Goal: Task Accomplishment & Management: Complete application form

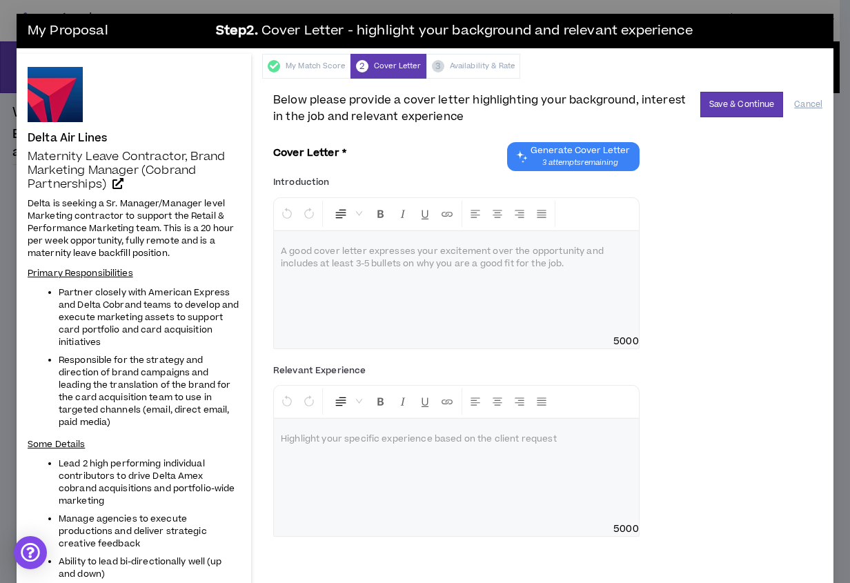
click at [781, 353] on div "Introduction * Normal A good cover letter expresses your excitement over the op…" at bounding box center [547, 265] width 549 height 188
click at [290, 246] on p at bounding box center [456, 252] width 351 height 14
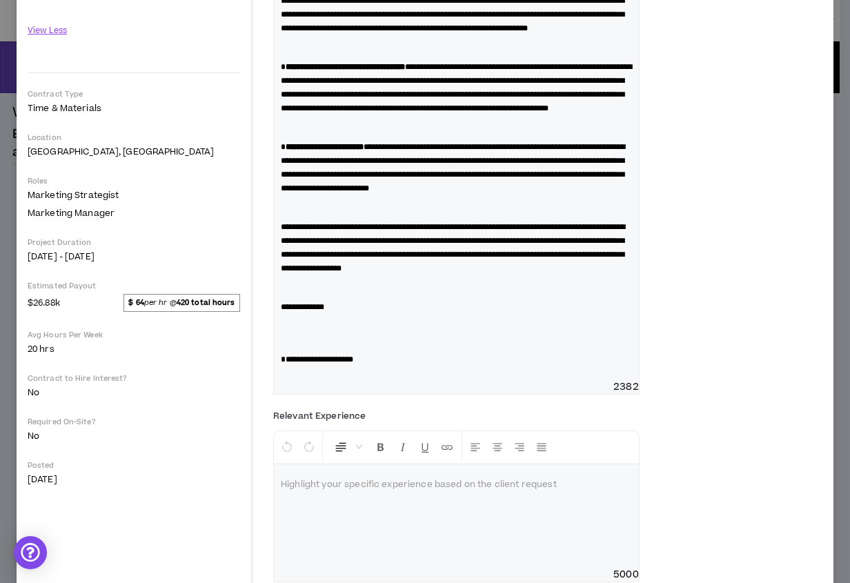
scroll to position [661, 0]
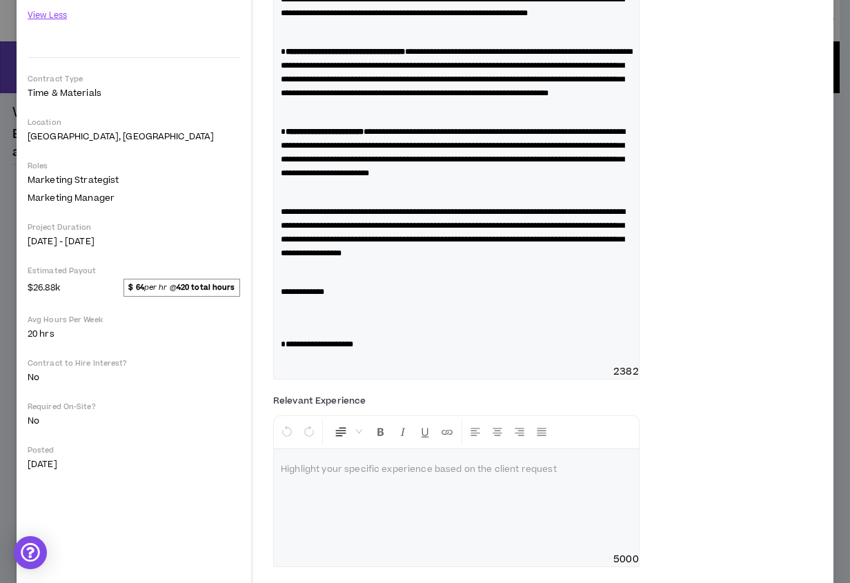
click at [304, 318] on p at bounding box center [456, 311] width 351 height 14
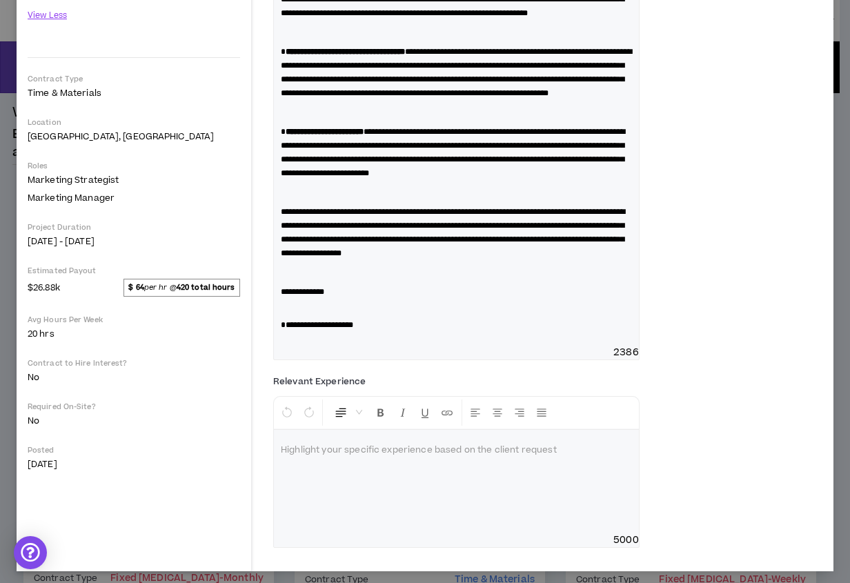
click at [304, 279] on p at bounding box center [456, 273] width 351 height 14
click at [368, 199] on p at bounding box center [456, 193] width 351 height 14
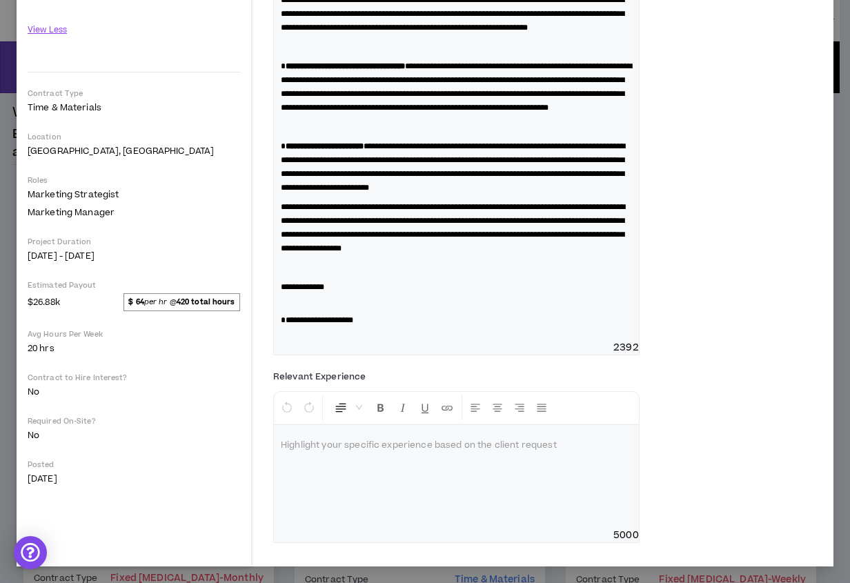
click at [301, 134] on p at bounding box center [456, 127] width 351 height 14
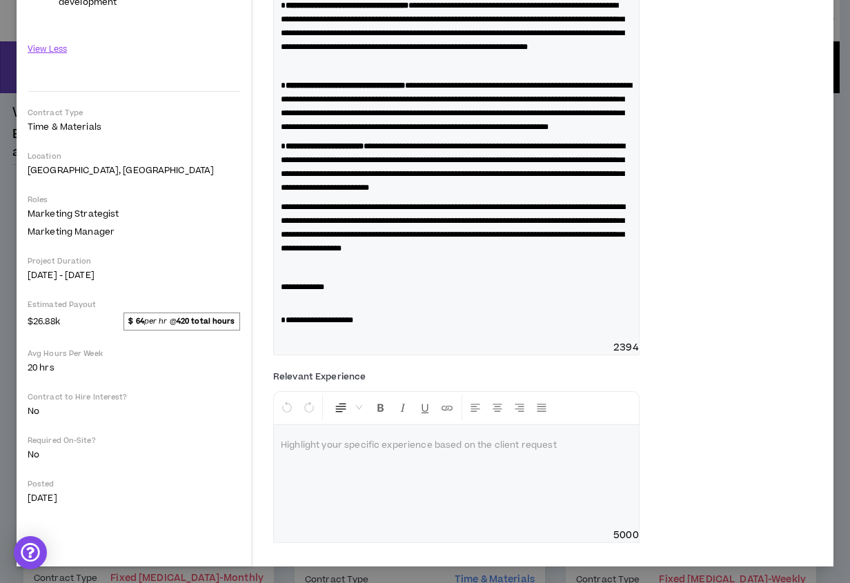
click at [287, 73] on p at bounding box center [456, 66] width 351 height 14
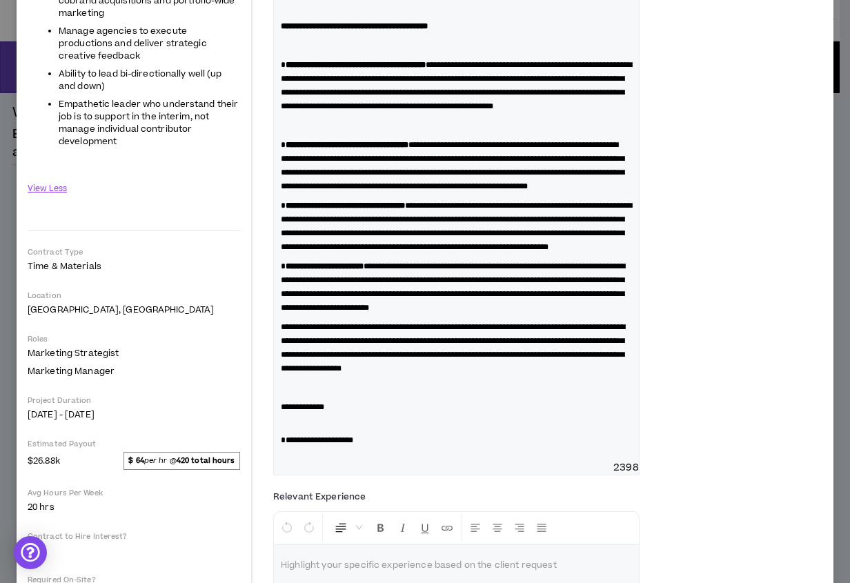
scroll to position [485, 0]
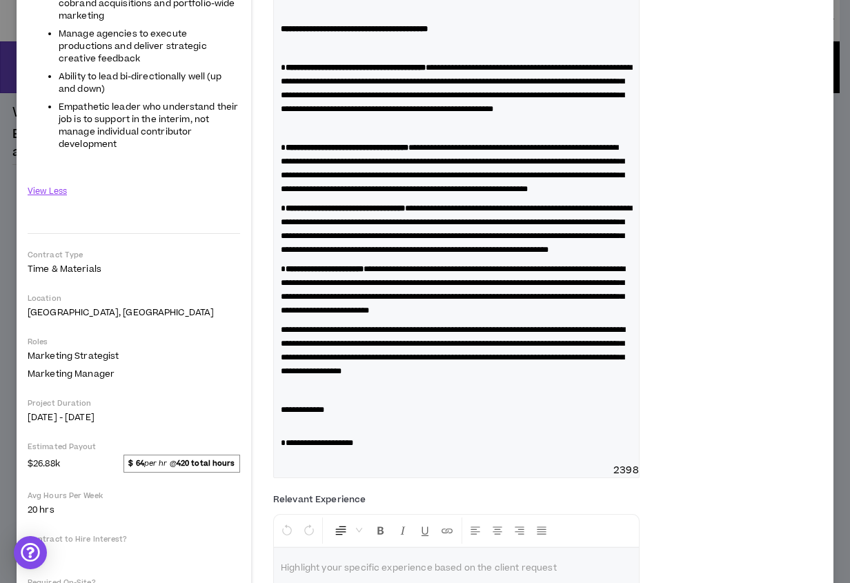
click at [293, 135] on p at bounding box center [456, 128] width 351 height 14
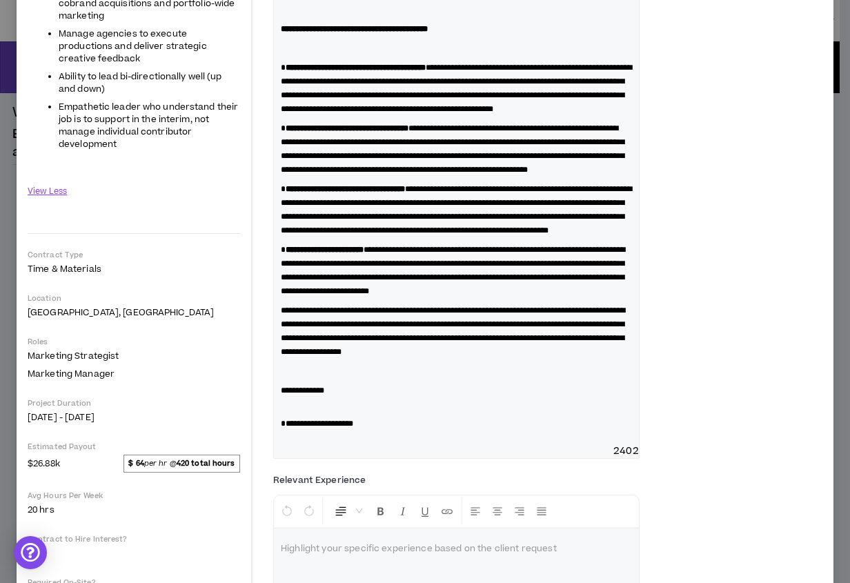
click at [300, 55] on p at bounding box center [456, 48] width 351 height 14
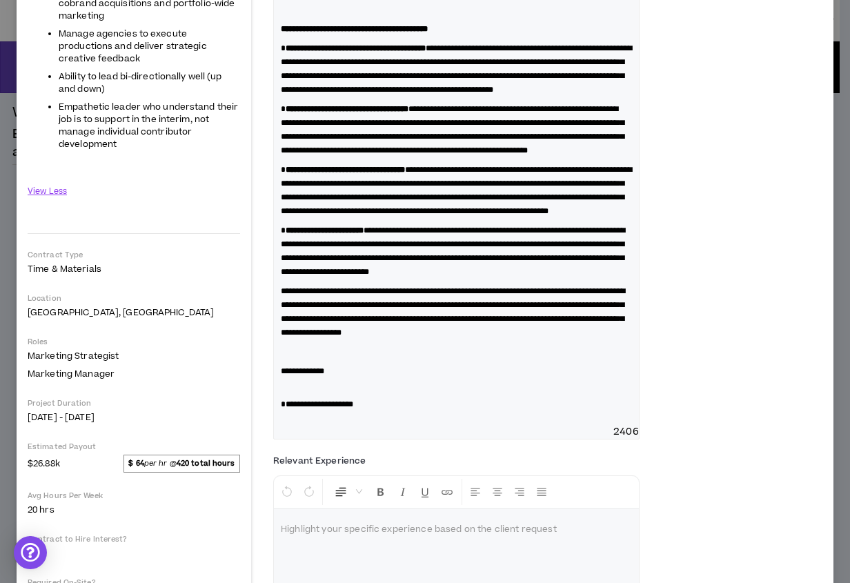
click at [300, 17] on p at bounding box center [456, 10] width 351 height 14
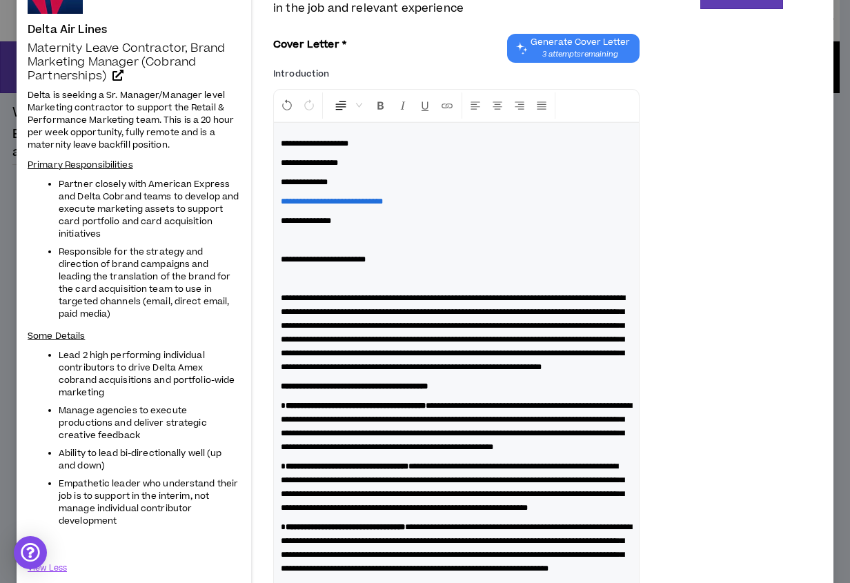
scroll to position [0, 0]
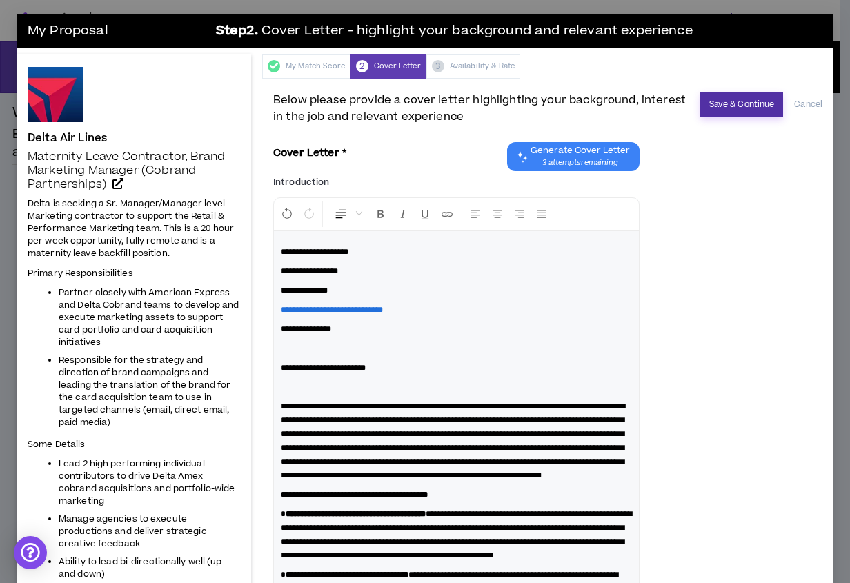
click at [733, 106] on button "Save & Continue" at bounding box center [741, 105] width 83 height 26
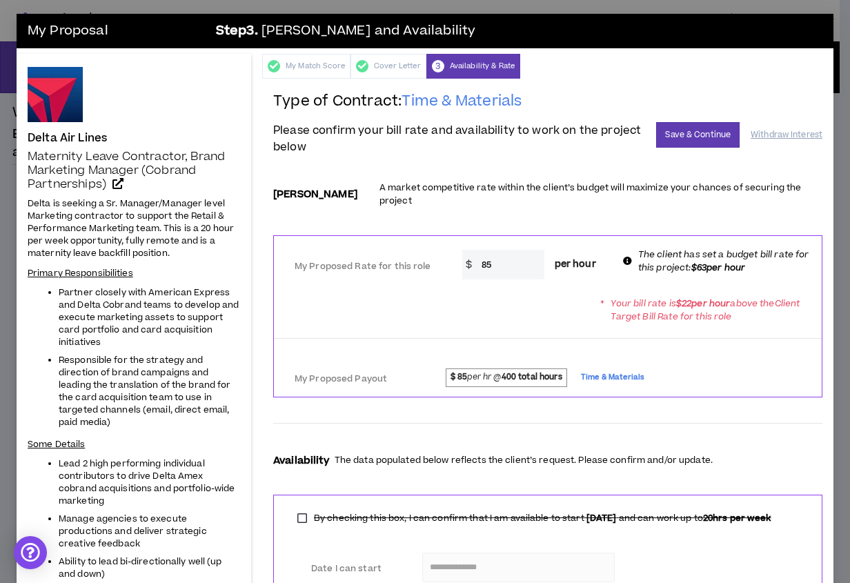
click at [503, 254] on input "85" at bounding box center [510, 265] width 70 height 30
type input "8"
type input "63"
click at [504, 301] on div "* Your bill rate is $ 22 per hour above the Client Target Bill Rate for this ro…" at bounding box center [548, 309] width 548 height 39
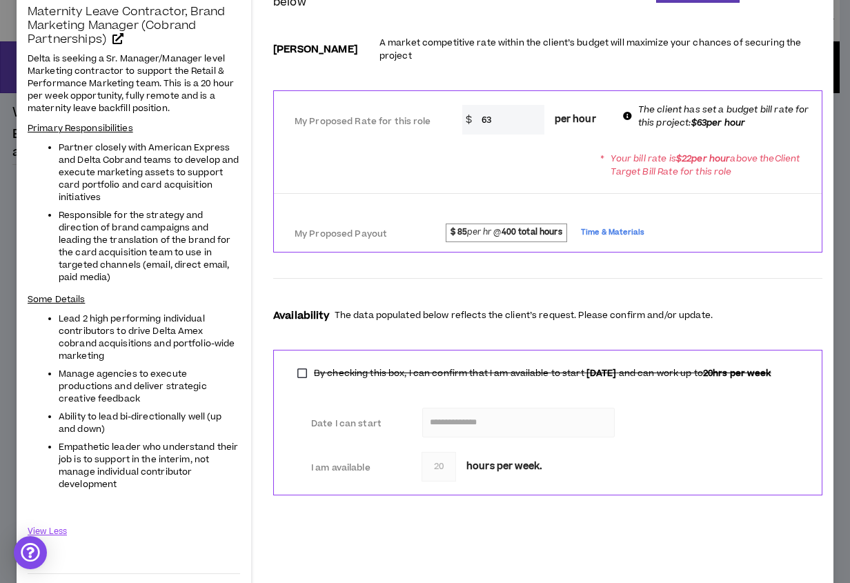
scroll to position [170, 0]
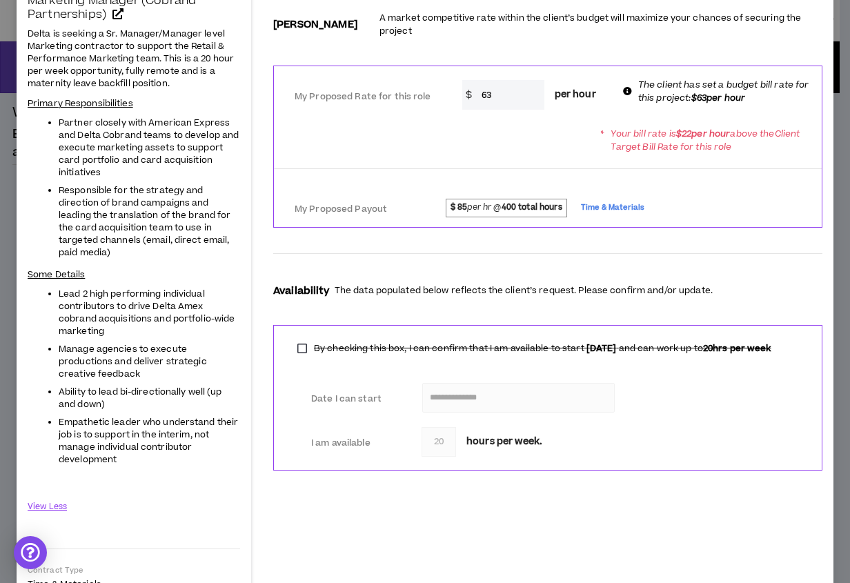
click at [613, 200] on span "Time & Materials" at bounding box center [612, 207] width 63 height 15
click at [611, 200] on span "Time & Materials" at bounding box center [612, 207] width 63 height 15
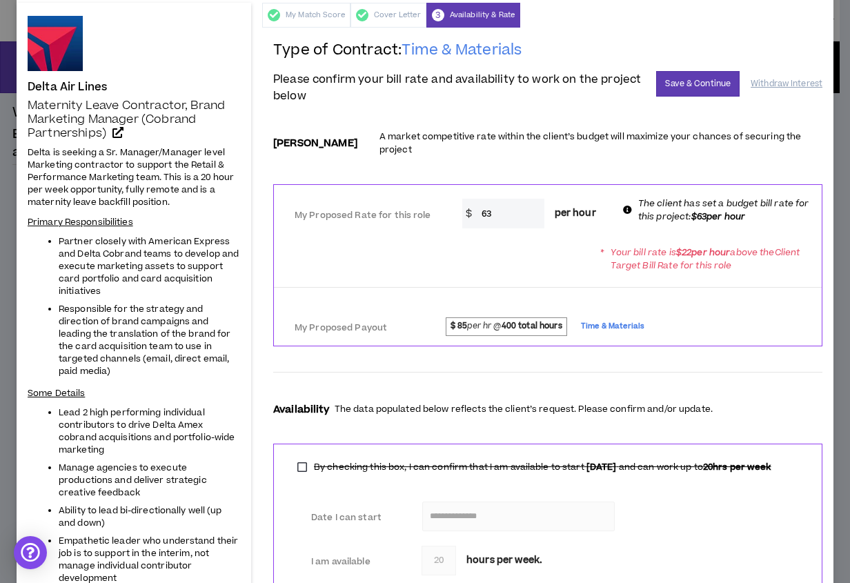
scroll to position [50, 0]
click at [689, 79] on button "Save & Continue" at bounding box center [697, 85] width 83 height 26
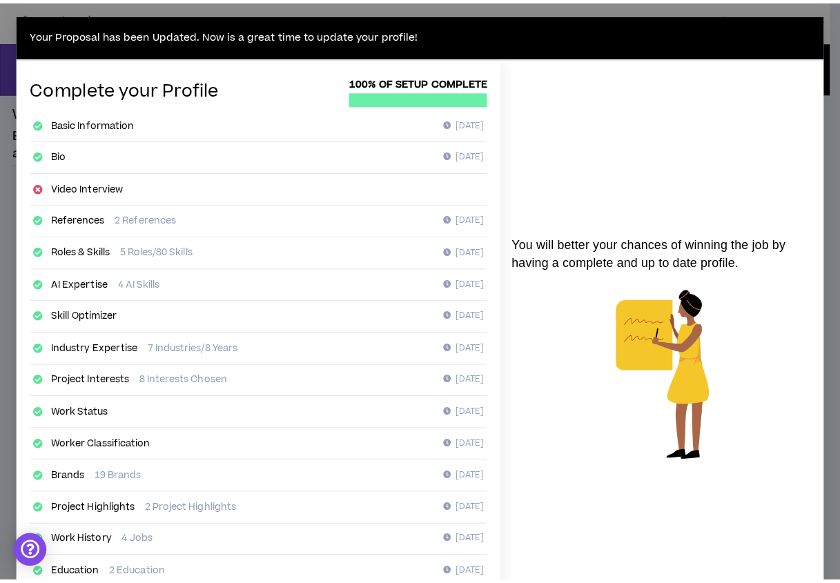
scroll to position [143, 0]
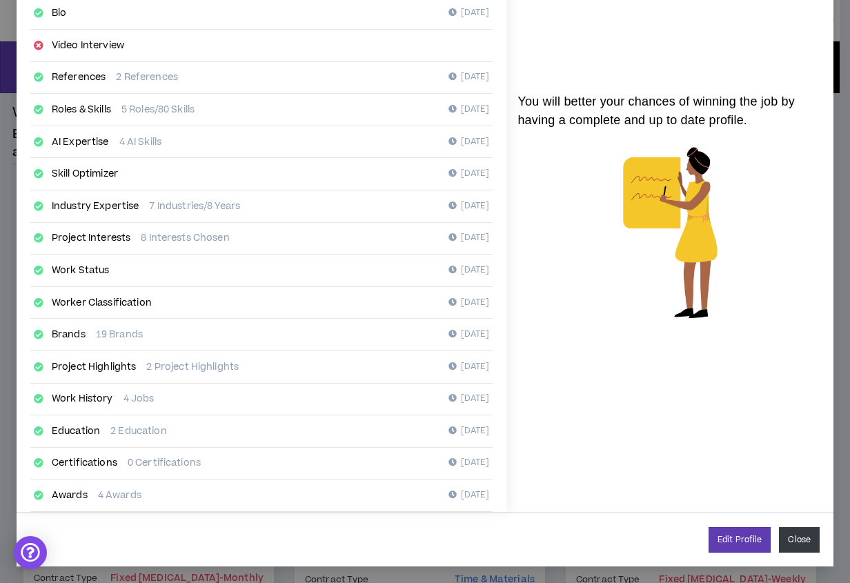
click at [800, 537] on button "Close" at bounding box center [799, 540] width 41 height 26
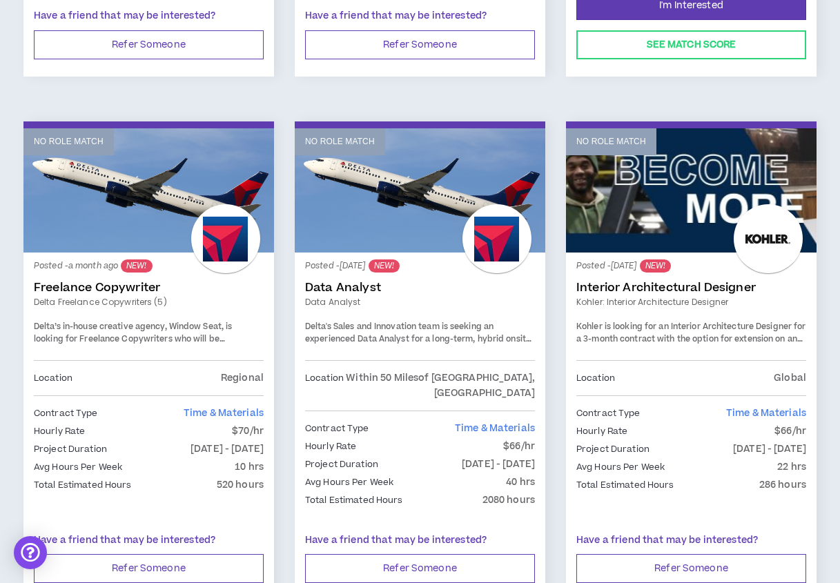
scroll to position [2330, 0]
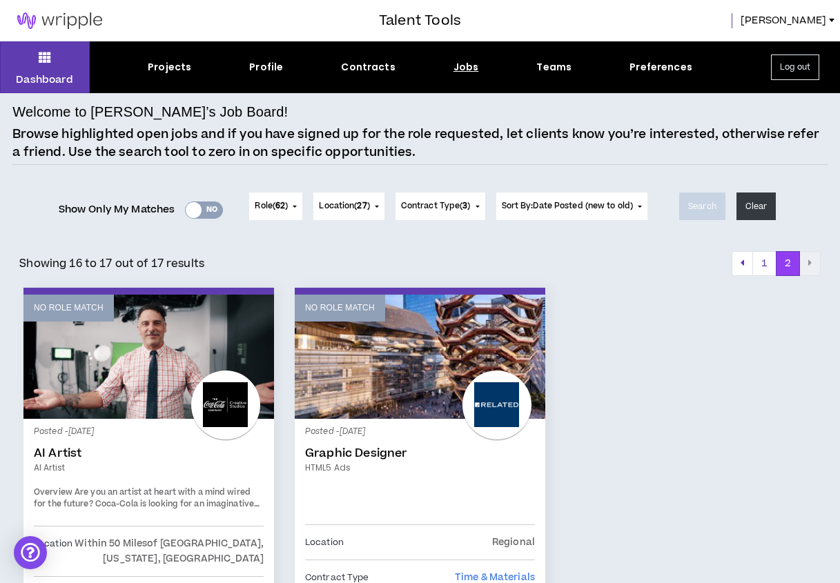
click at [282, 205] on span "62" at bounding box center [280, 206] width 10 height 12
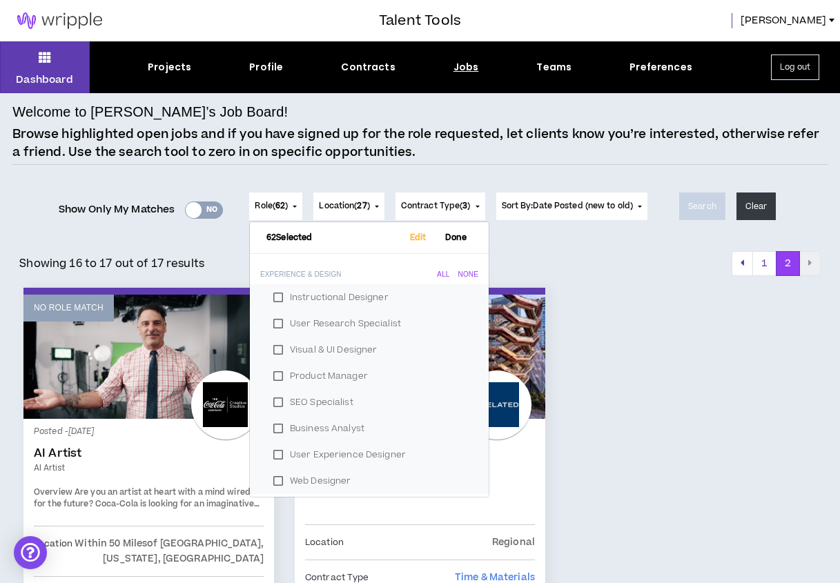
click at [204, 257] on div "Showing 16 to 17 out of 17 results 1 2" at bounding box center [419, 263] width 800 height 25
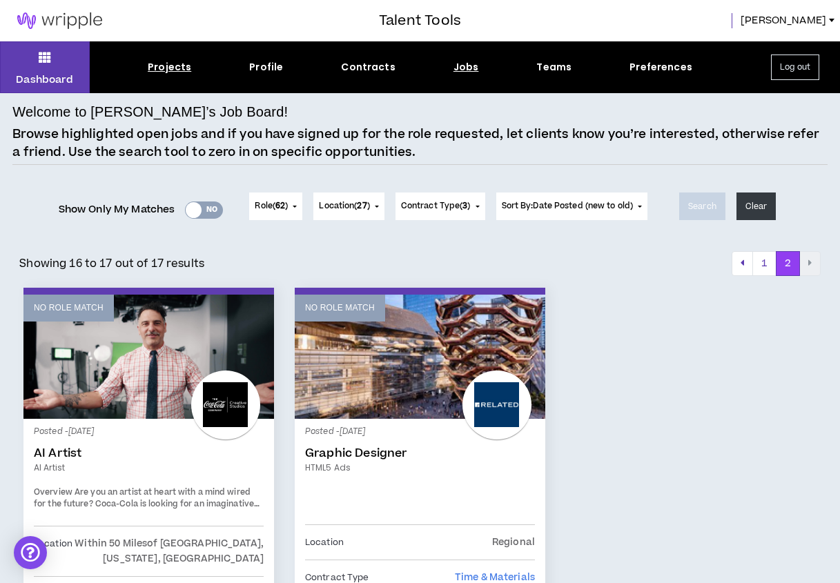
click at [169, 65] on div "Projects" at bounding box center [169, 67] width 43 height 14
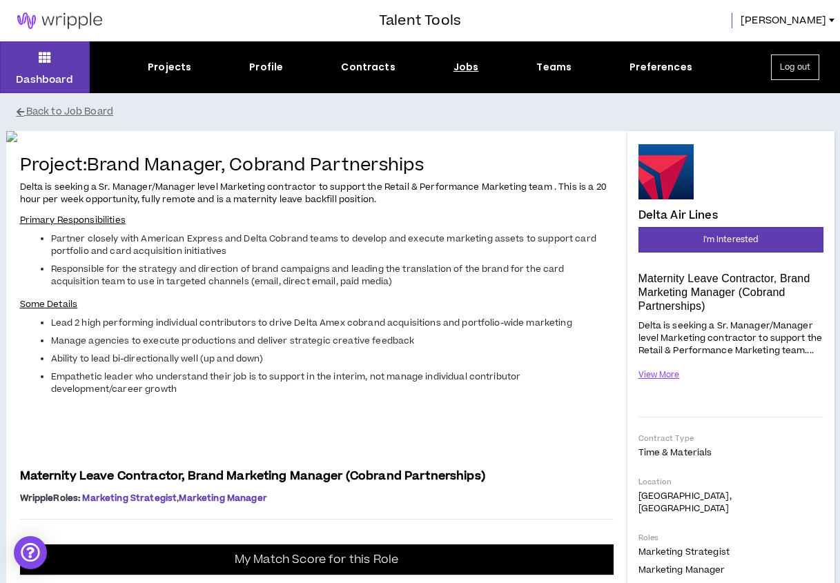
scroll to position [384, 0]
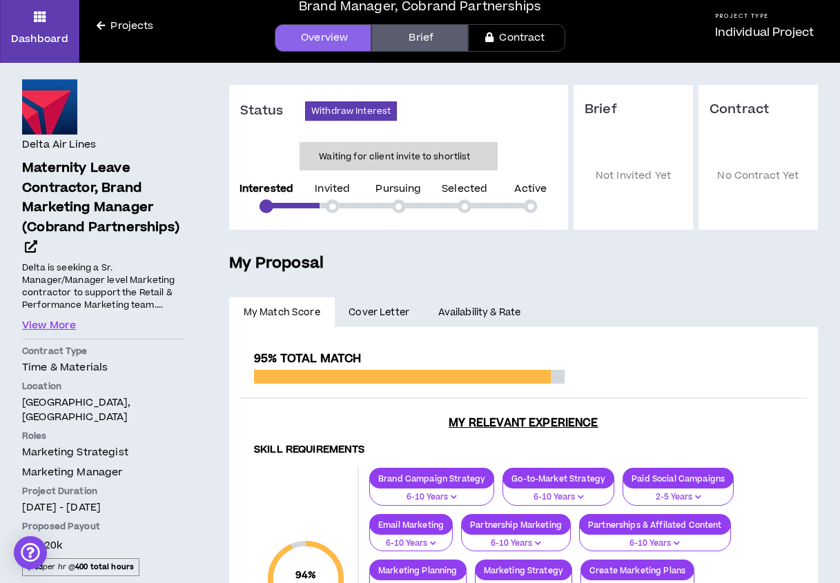
click at [382, 306] on span "Cover Letter" at bounding box center [378, 312] width 61 height 15
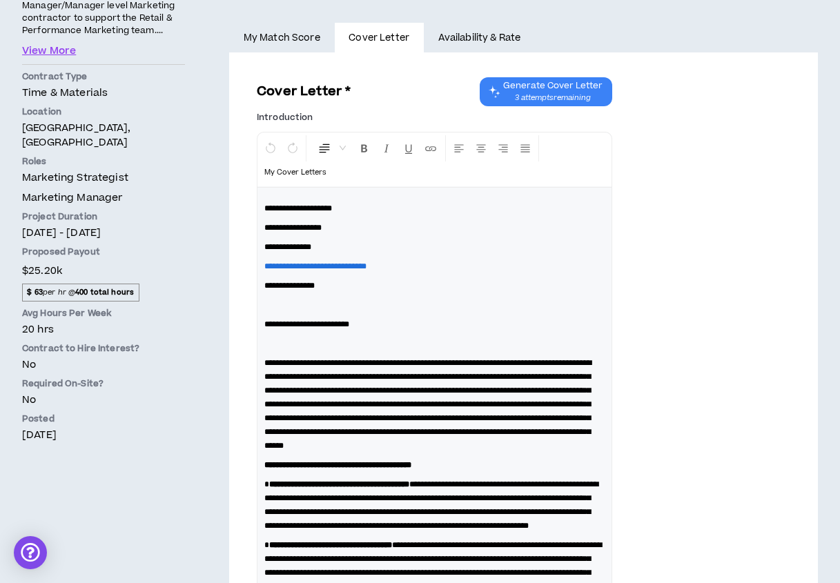
scroll to position [289, 0]
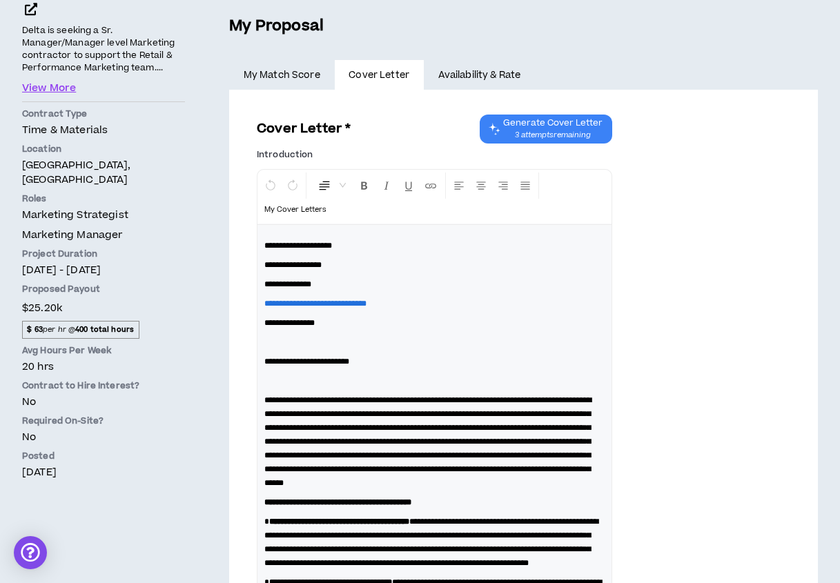
click at [473, 75] on link "Availability & Rate" at bounding box center [479, 75] width 111 height 30
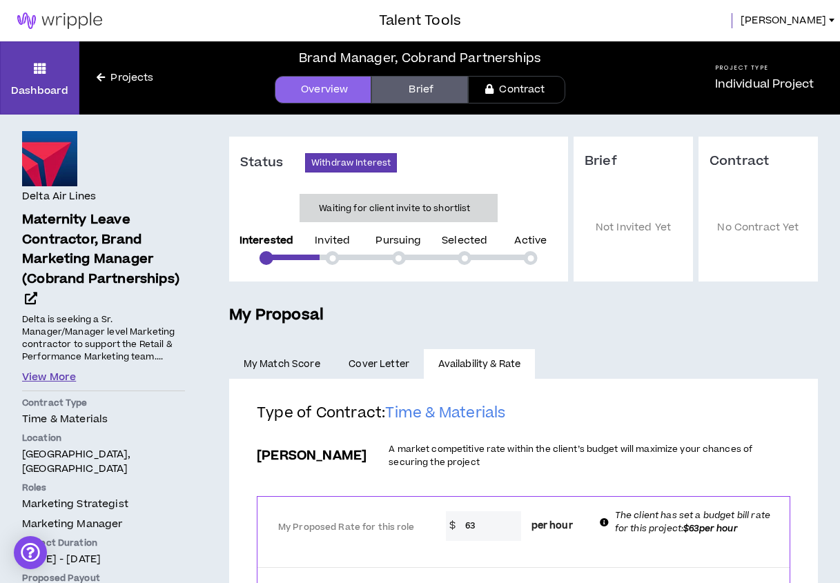
click at [49, 372] on button "View More" at bounding box center [49, 377] width 54 height 15
